Goal: Transaction & Acquisition: Book appointment/travel/reservation

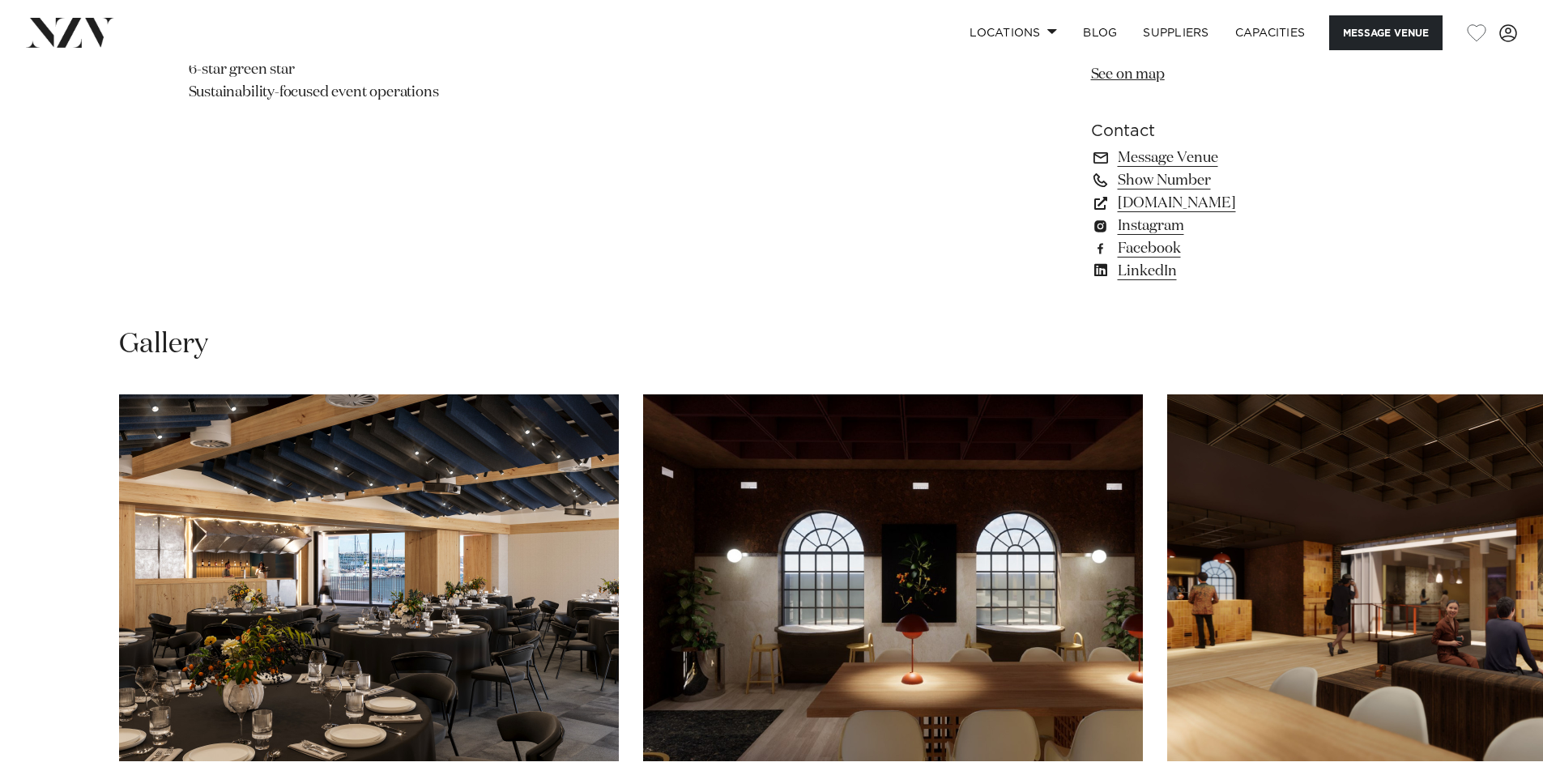
scroll to position [1620, 0]
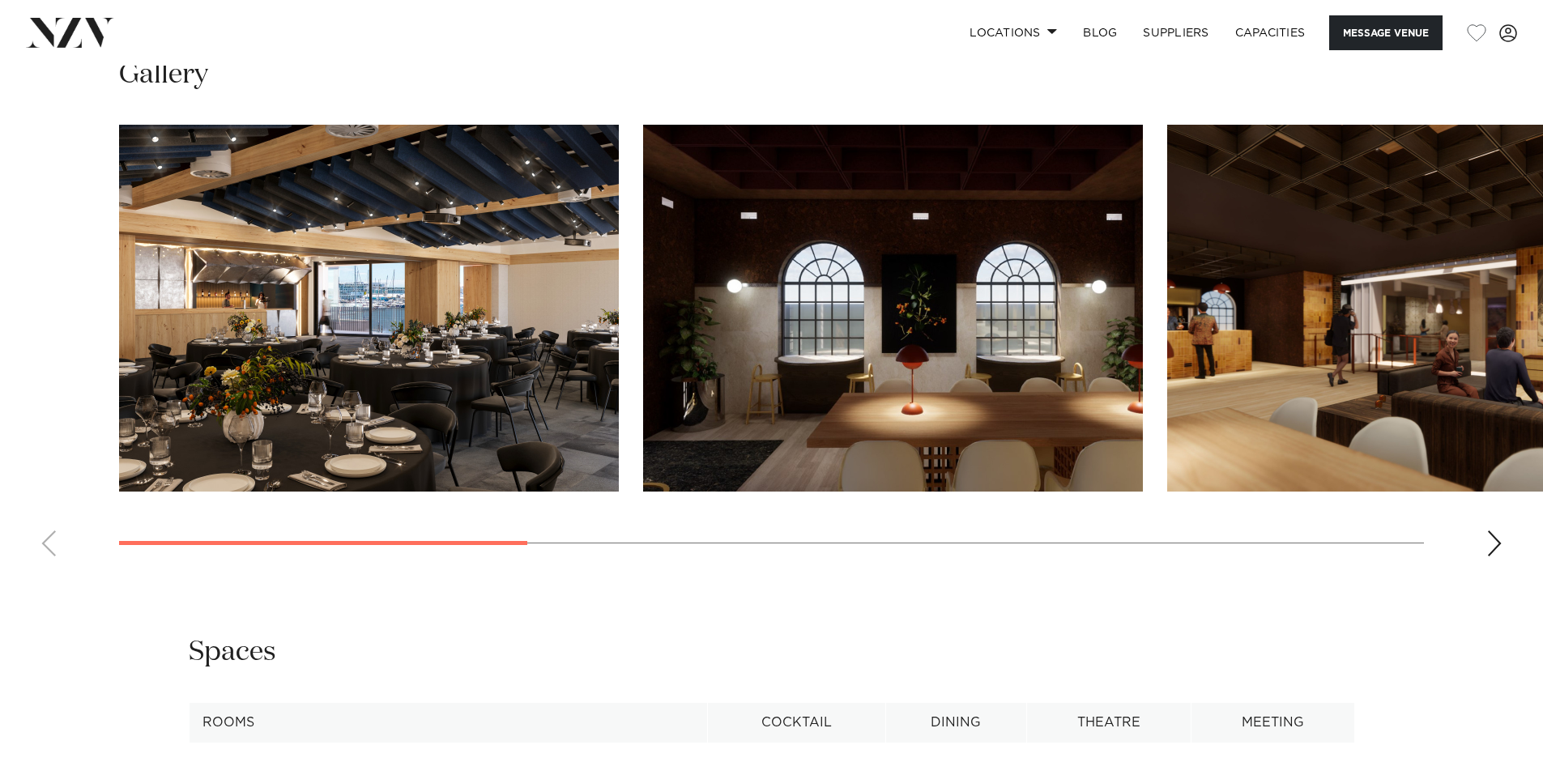
click at [532, 307] on img "1 / 8" at bounding box center [369, 308] width 500 height 367
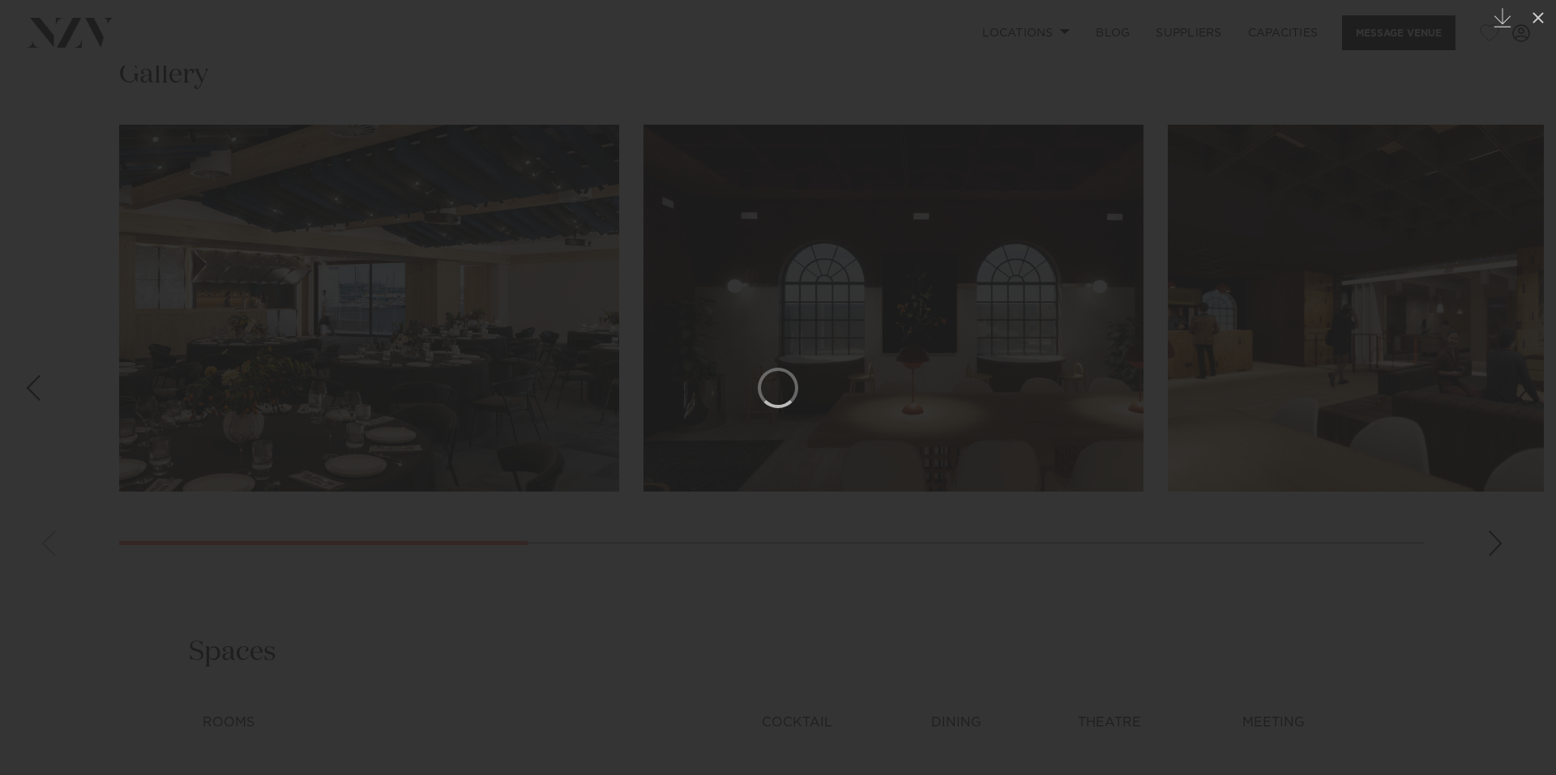
click at [813, 322] on div at bounding box center [778, 387] width 1556 height 775
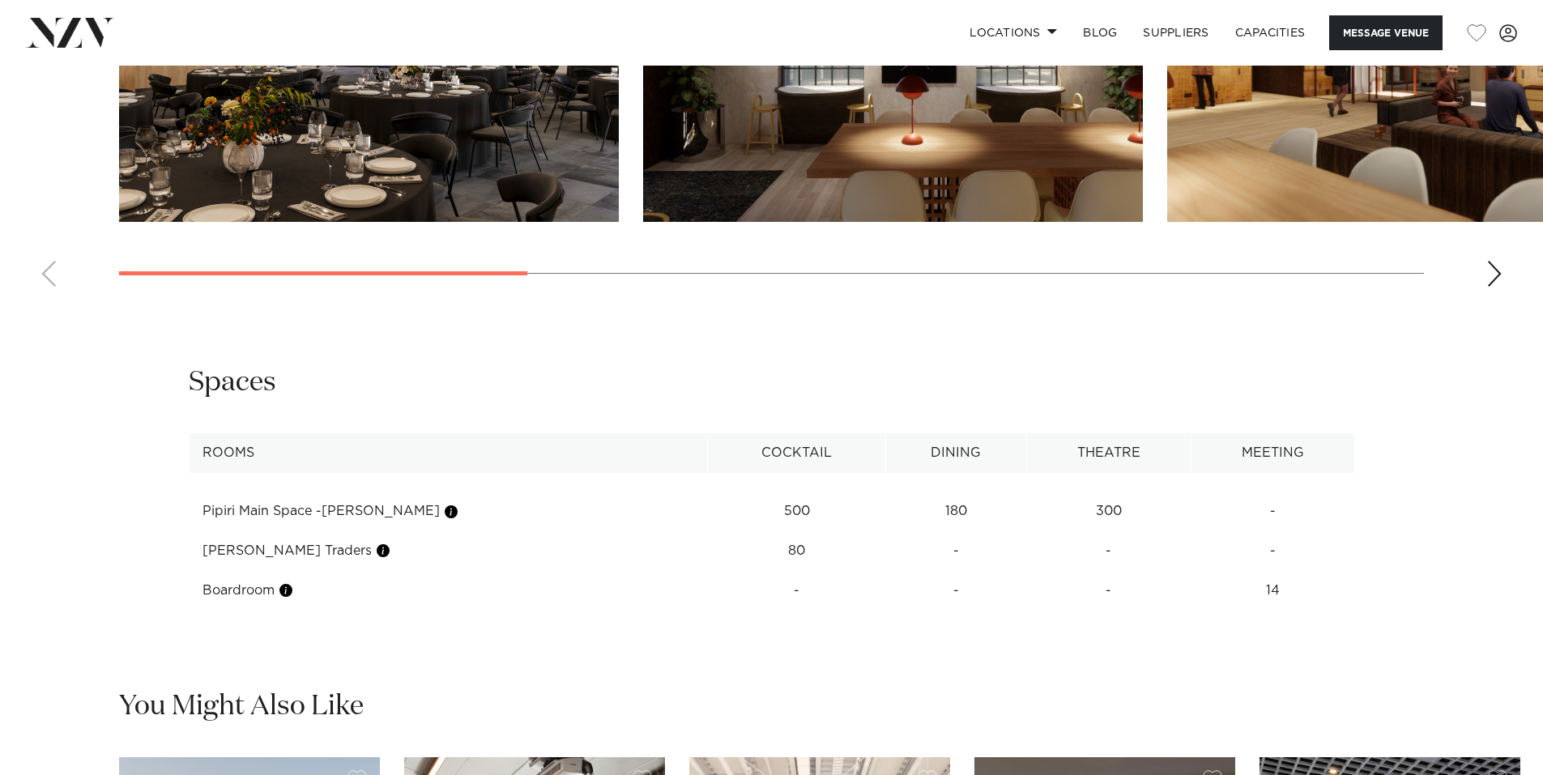
scroll to position [2161, 0]
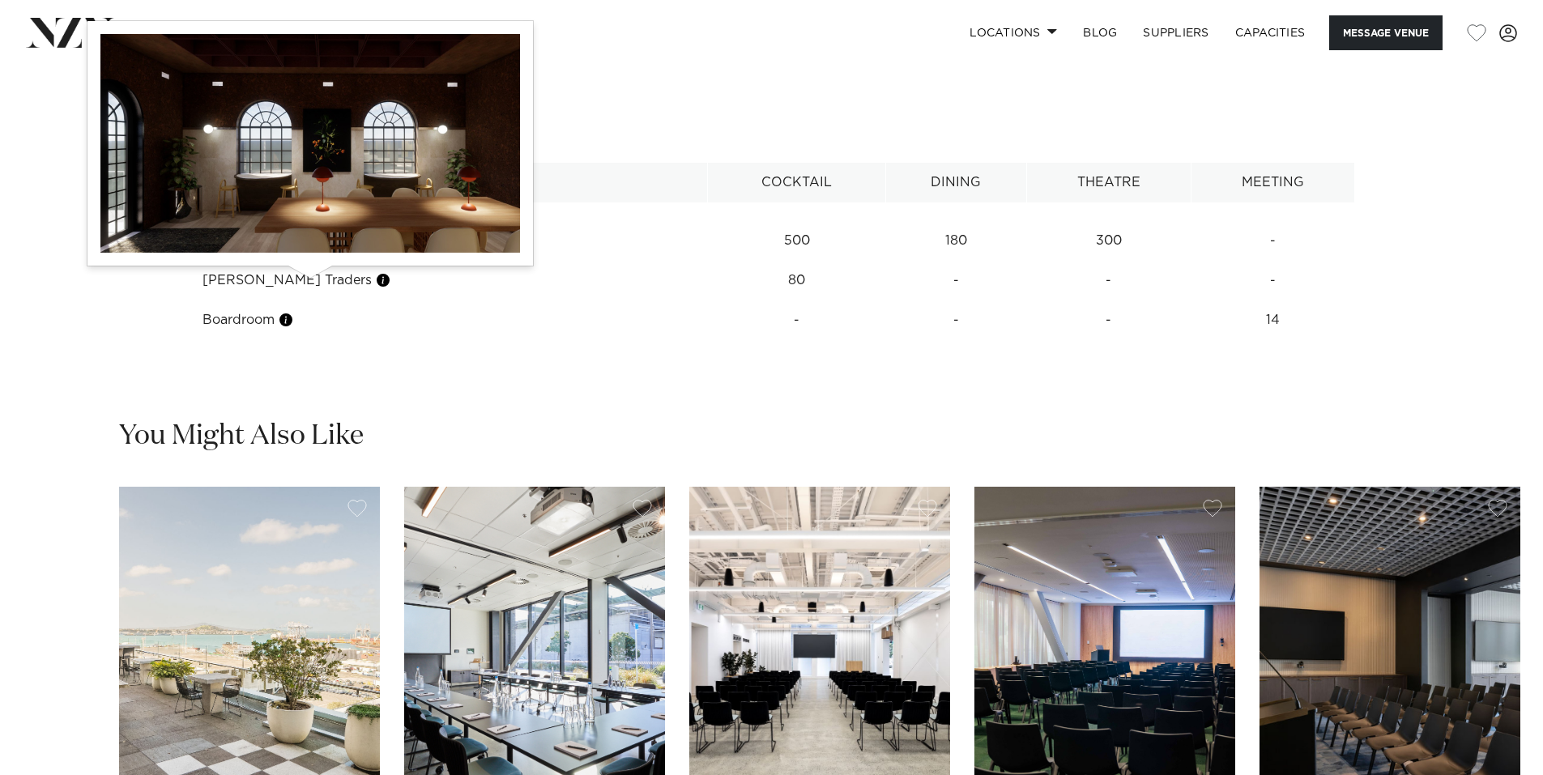
click at [375, 282] on button "button" at bounding box center [383, 280] width 16 height 16
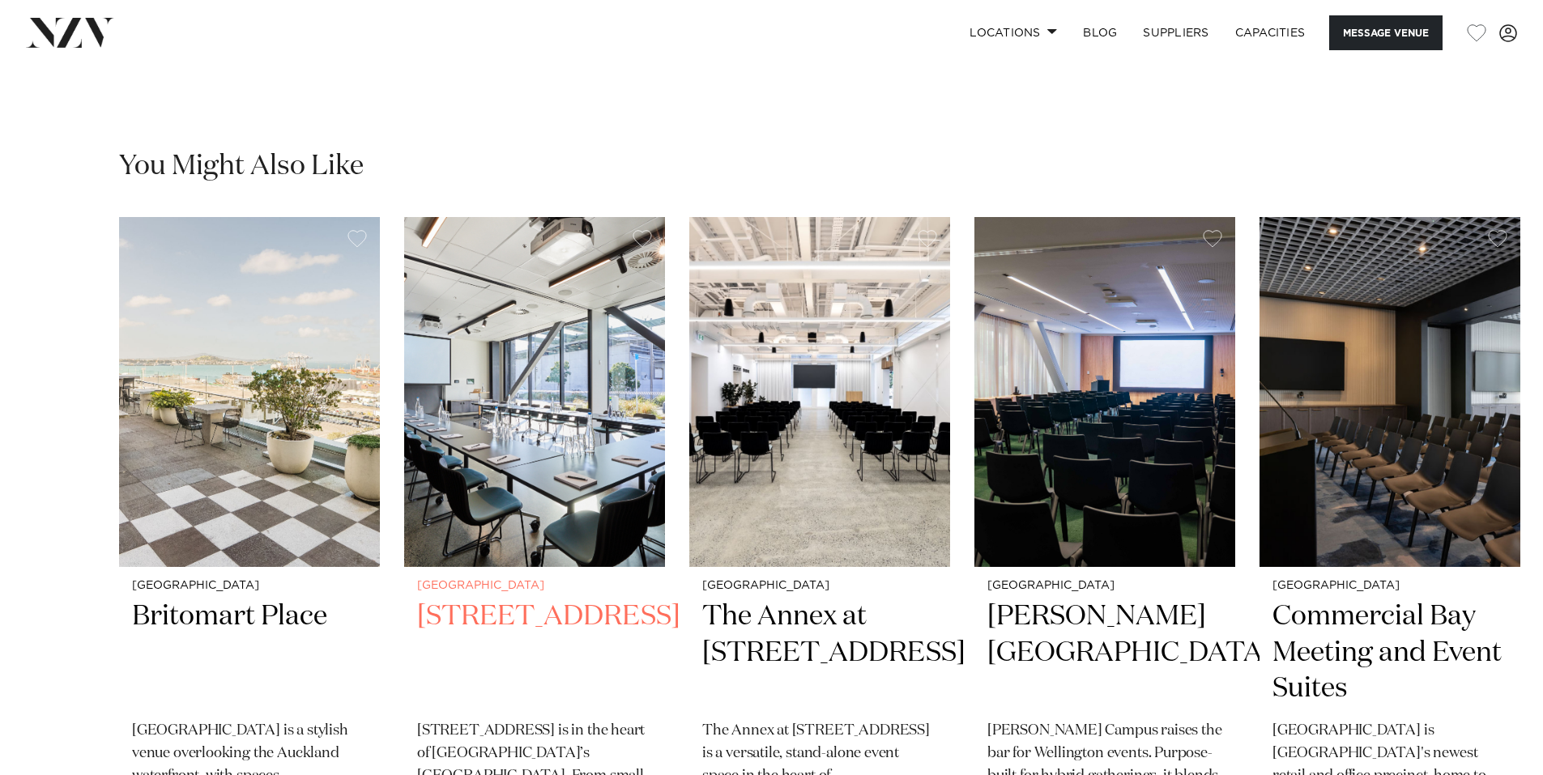
scroll to position [2700, 0]
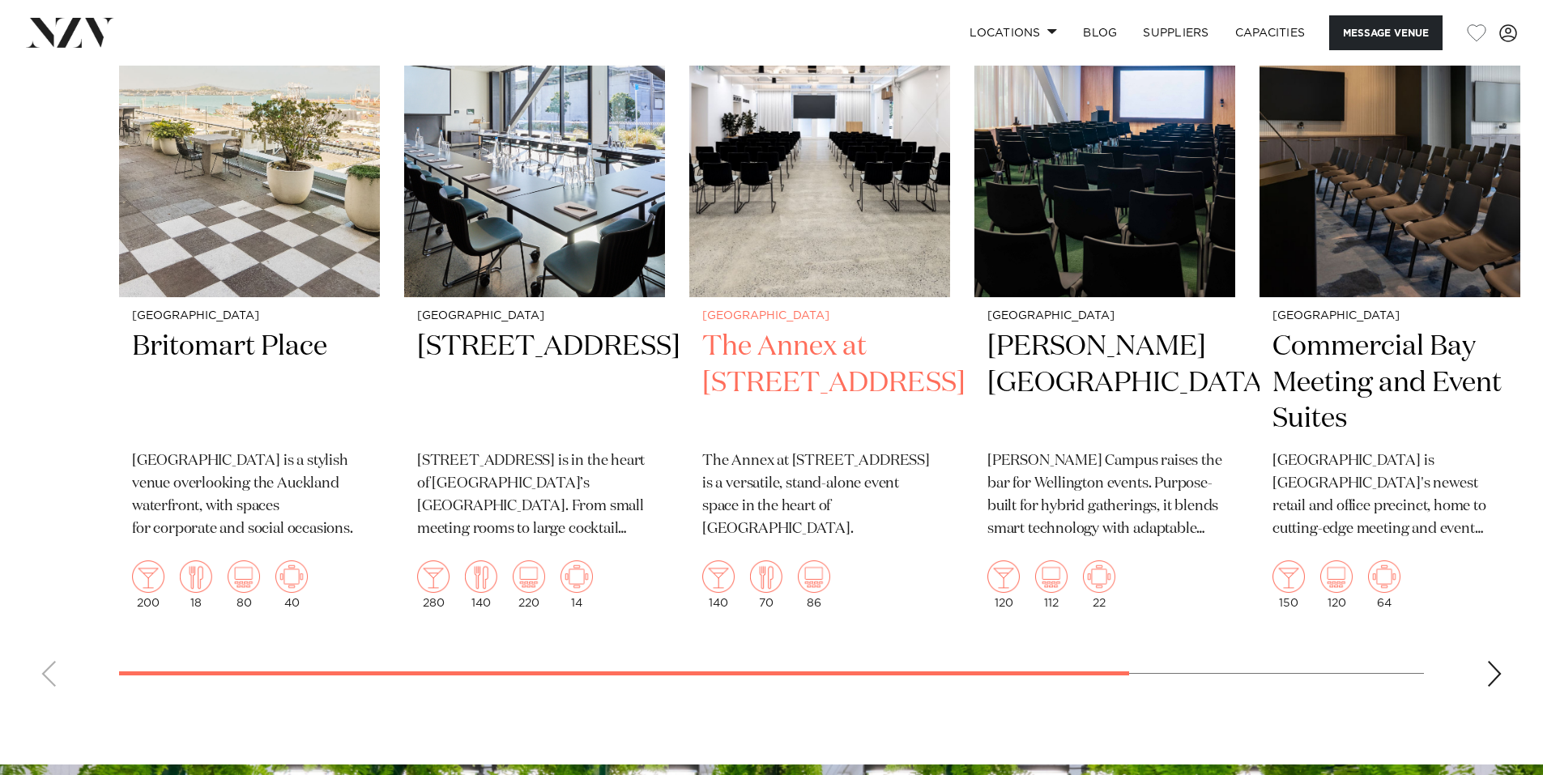
click at [792, 233] on img "3 / 6" at bounding box center [820, 122] width 261 height 350
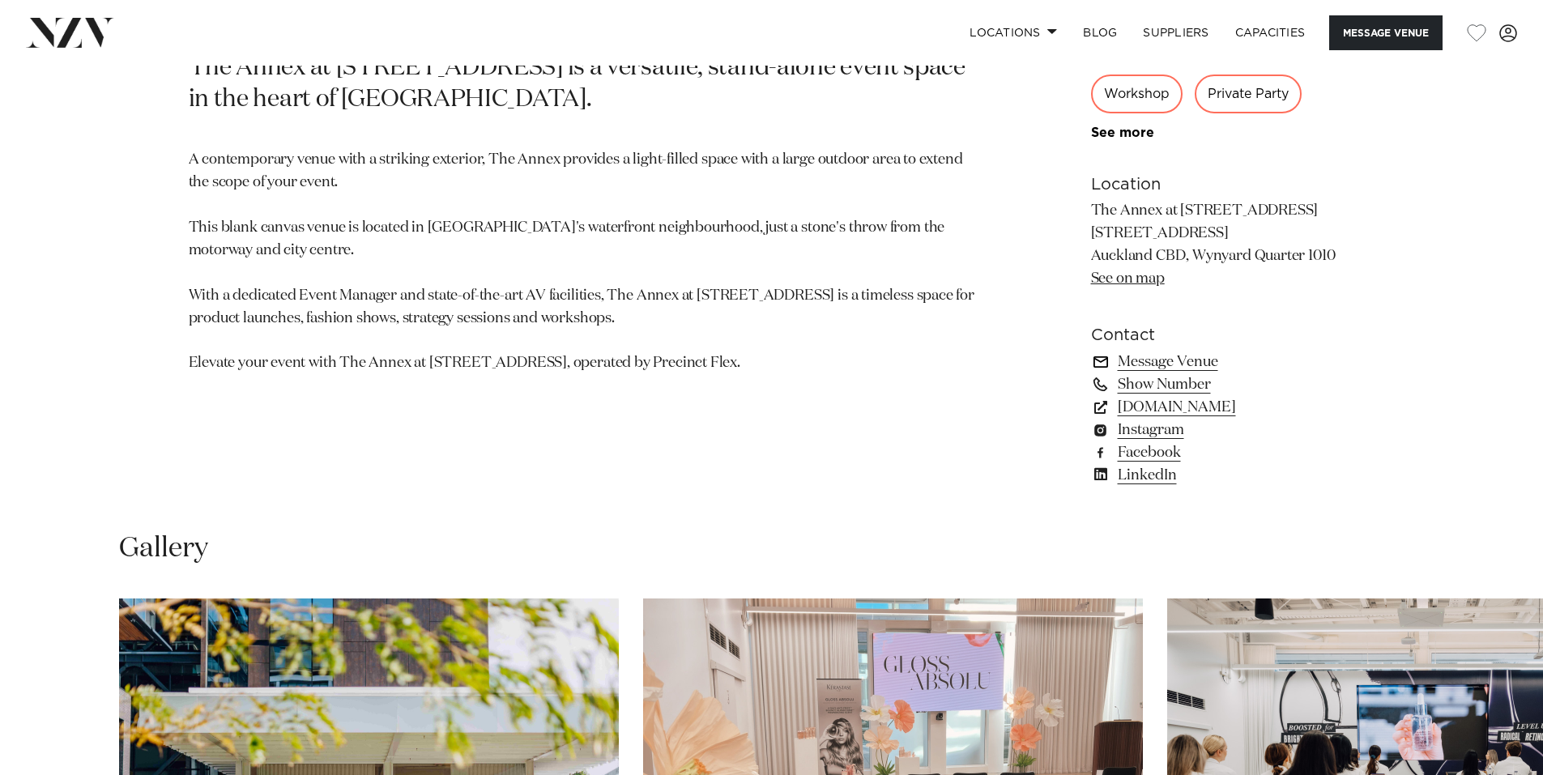
scroll to position [810, 0]
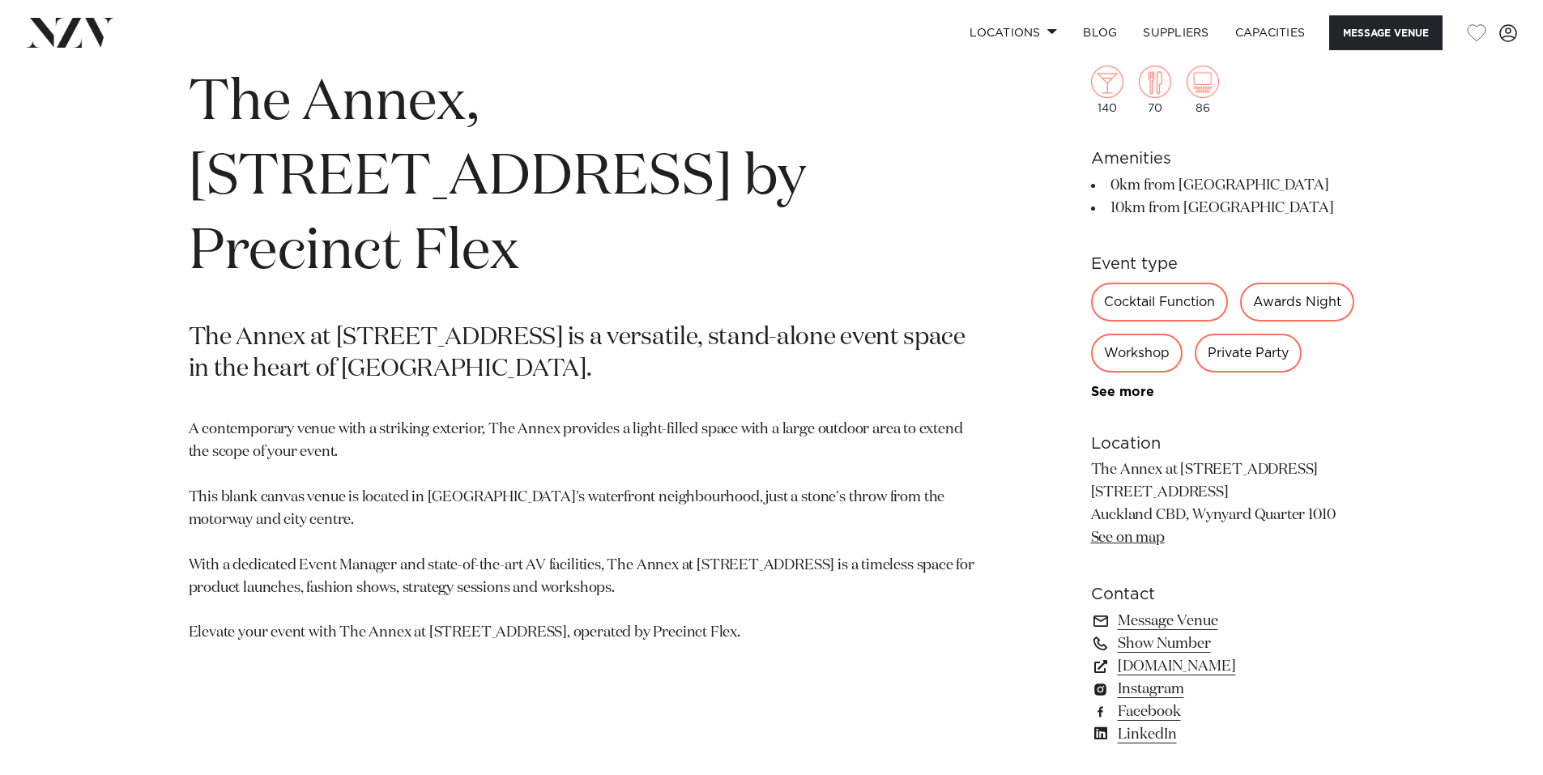
click at [1145, 305] on div "Cocktail Function" at bounding box center [1159, 302] width 137 height 39
click at [1103, 303] on div "Cocktail Function" at bounding box center [1159, 302] width 137 height 39
click at [1127, 288] on div "Cocktail Function" at bounding box center [1159, 302] width 137 height 39
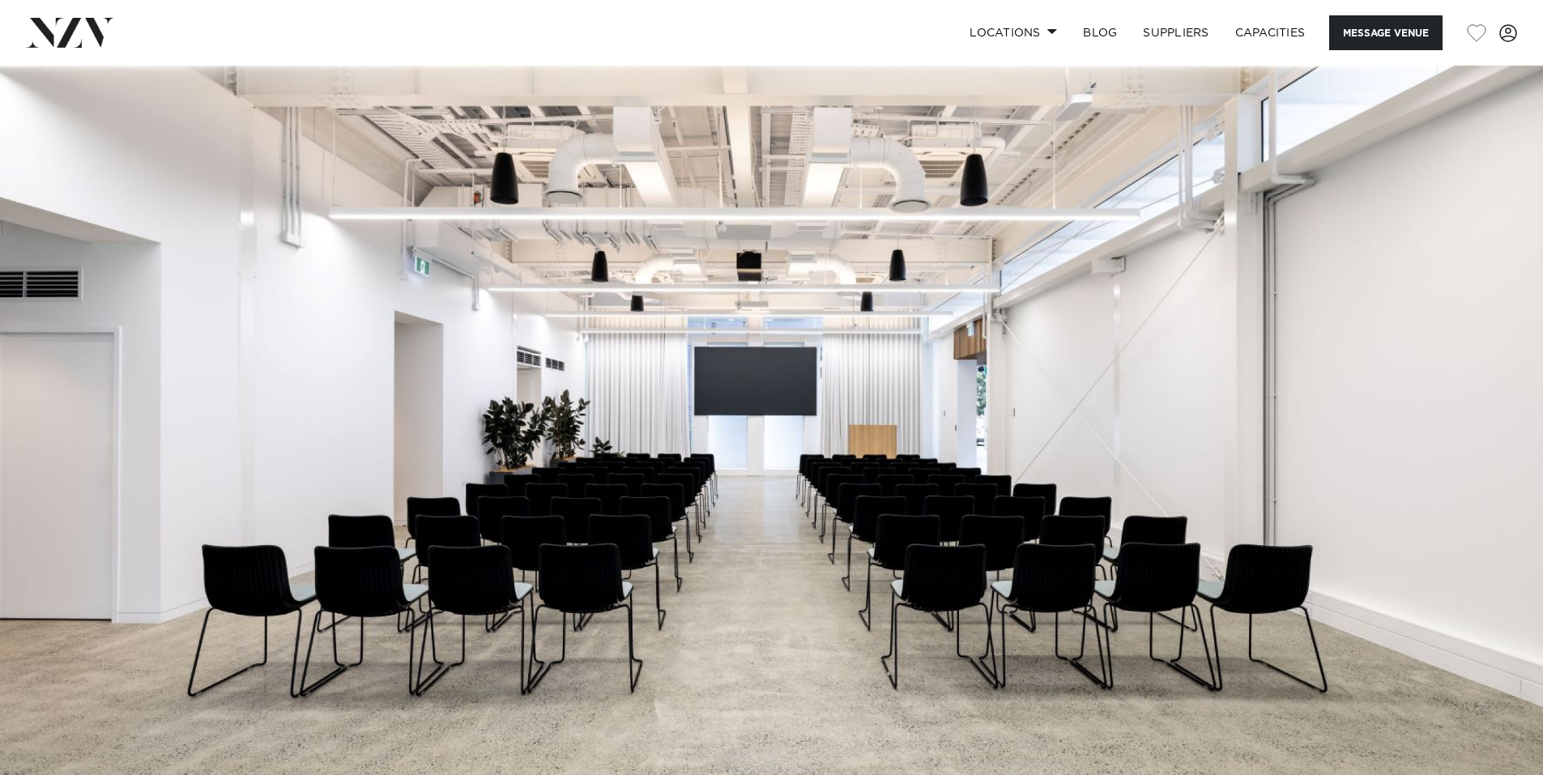
scroll to position [270, 0]
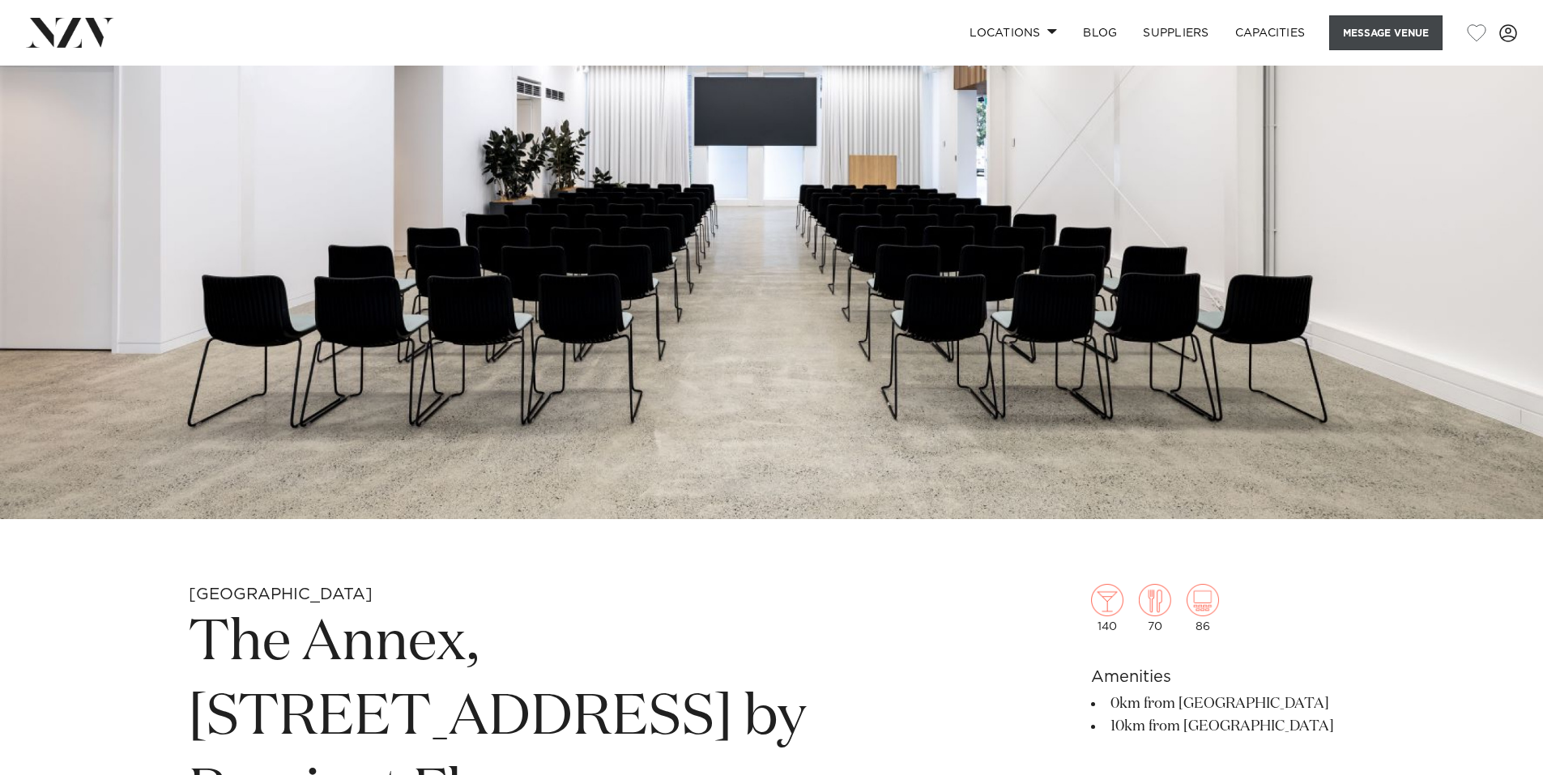
click at [1378, 36] on button "Message Venue" at bounding box center [1386, 32] width 113 height 35
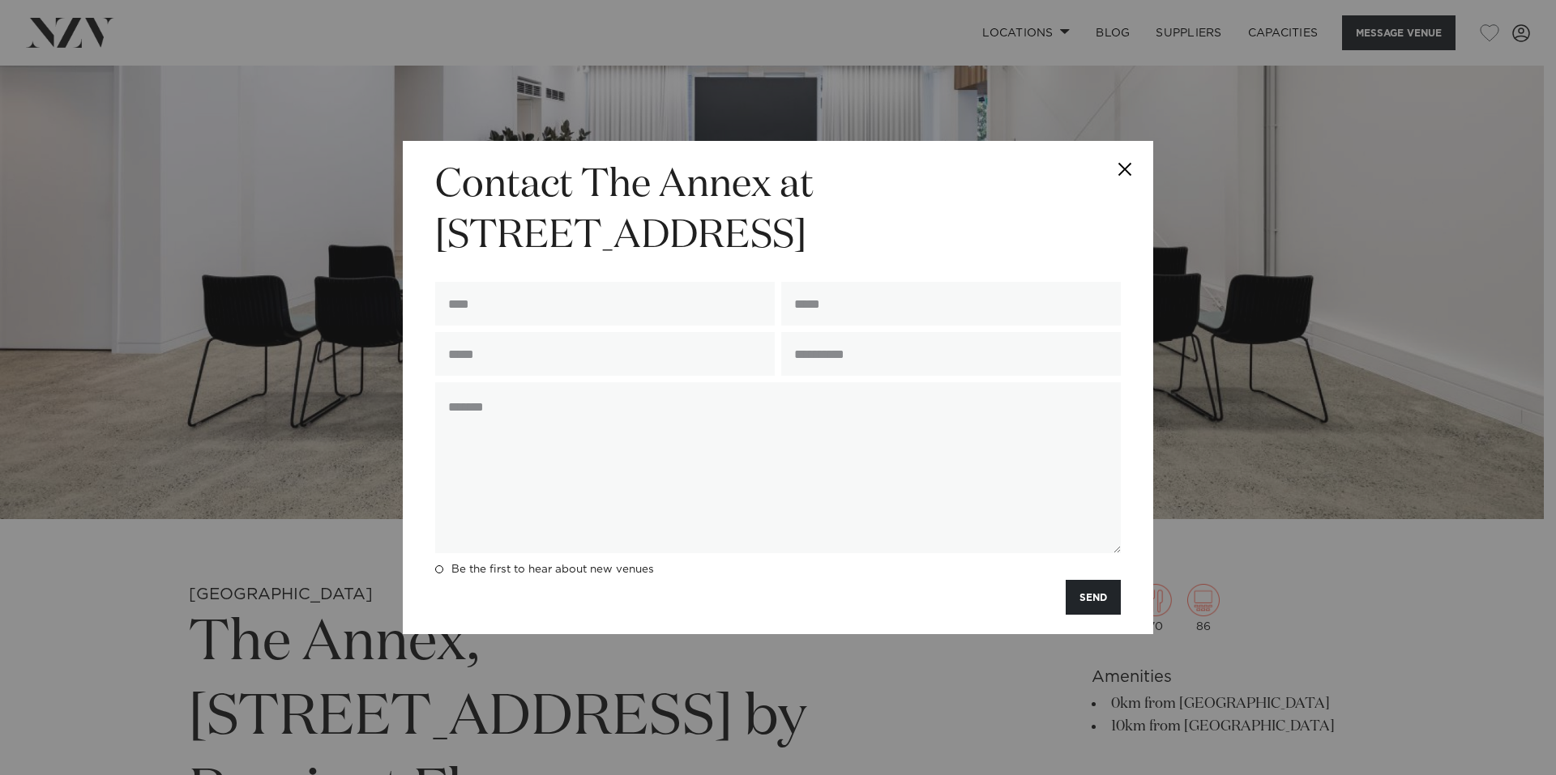
click at [1334, 285] on div "**********" at bounding box center [778, 387] width 1556 height 775
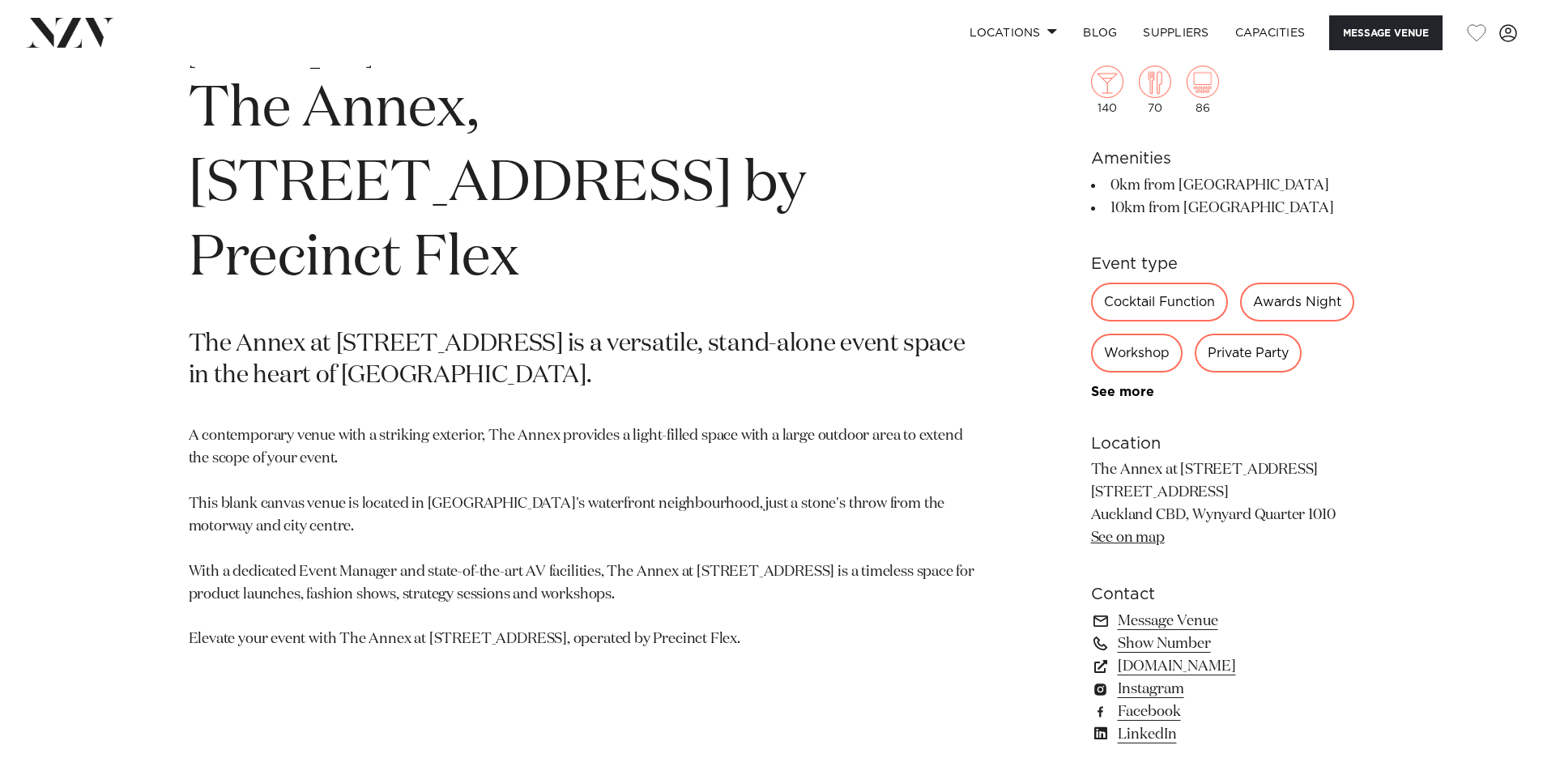
scroll to position [0, 0]
